Goal: Find contact information: Obtain details needed to contact an individual or organization

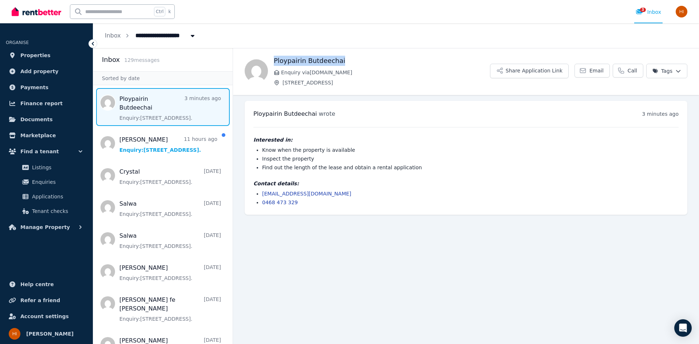
drag, startPoint x: 342, startPoint y: 59, endPoint x: 274, endPoint y: 58, distance: 67.8
click at [274, 58] on h1 "Ploypairin Butdeechai" at bounding box center [382, 61] width 216 height 10
copy h1 "Ploypairin Butdeechai"
drag, startPoint x: 335, startPoint y: 196, endPoint x: 261, endPoint y: 194, distance: 73.2
click at [261, 194] on ul "[EMAIL_ADDRESS][DOMAIN_NAME] 0468 473 329" at bounding box center [465, 198] width 425 height 16
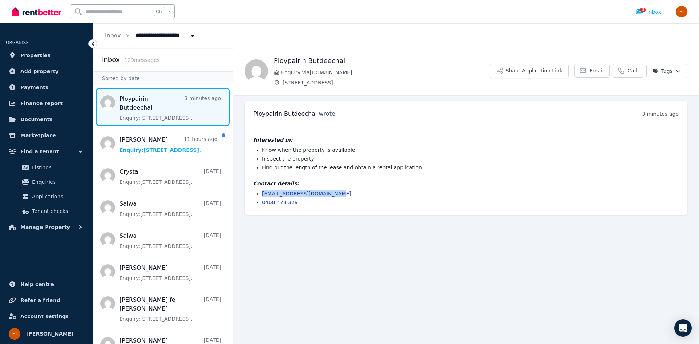
copy link "[EMAIL_ADDRESS][DOMAIN_NAME]"
click at [330, 166] on li "Find out the length of the lease and obtain a rental application" at bounding box center [470, 167] width 417 height 7
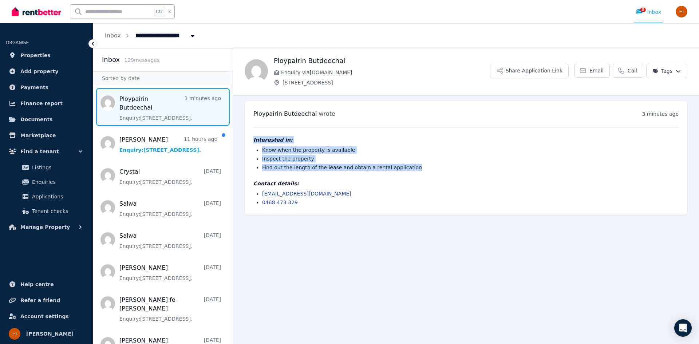
drag, startPoint x: 254, startPoint y: 140, endPoint x: 417, endPoint y: 166, distance: 164.6
click at [417, 166] on div "Interested in: Know when the property is available Inspect the property Find ou…" at bounding box center [465, 153] width 425 height 35
copy div "Interested in: Know when the property is available Inspect the property Find ou…"
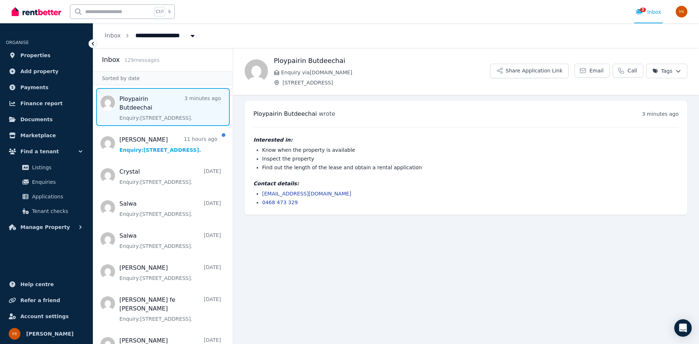
drag, startPoint x: 569, startPoint y: 303, endPoint x: 563, endPoint y: 124, distance: 179.6
click at [570, 302] on main "Back Ploypairin Butdeechai Enquiry via [DOMAIN_NAME] [STREET_ADDRESS] Share App…" at bounding box center [466, 196] width 466 height 296
click at [551, 67] on button "Share Application Link" at bounding box center [529, 71] width 79 height 15
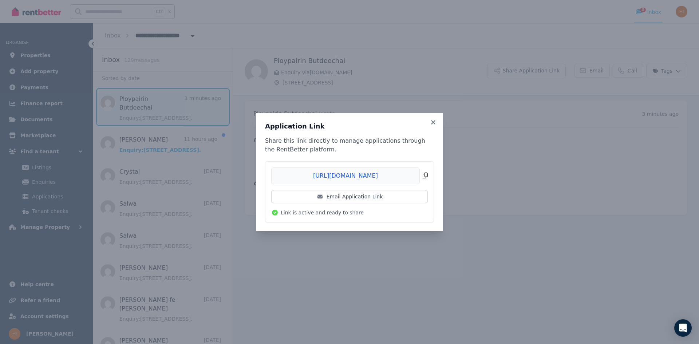
click at [421, 177] on span "Copied!" at bounding box center [349, 175] width 157 height 17
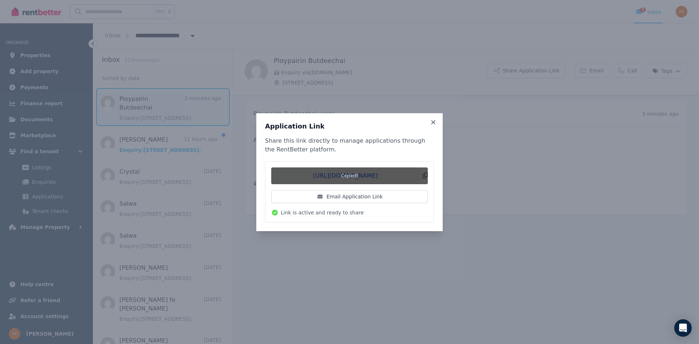
click at [425, 175] on span "Copied!" at bounding box center [349, 175] width 157 height 17
